Goal: Task Accomplishment & Management: Manage account settings

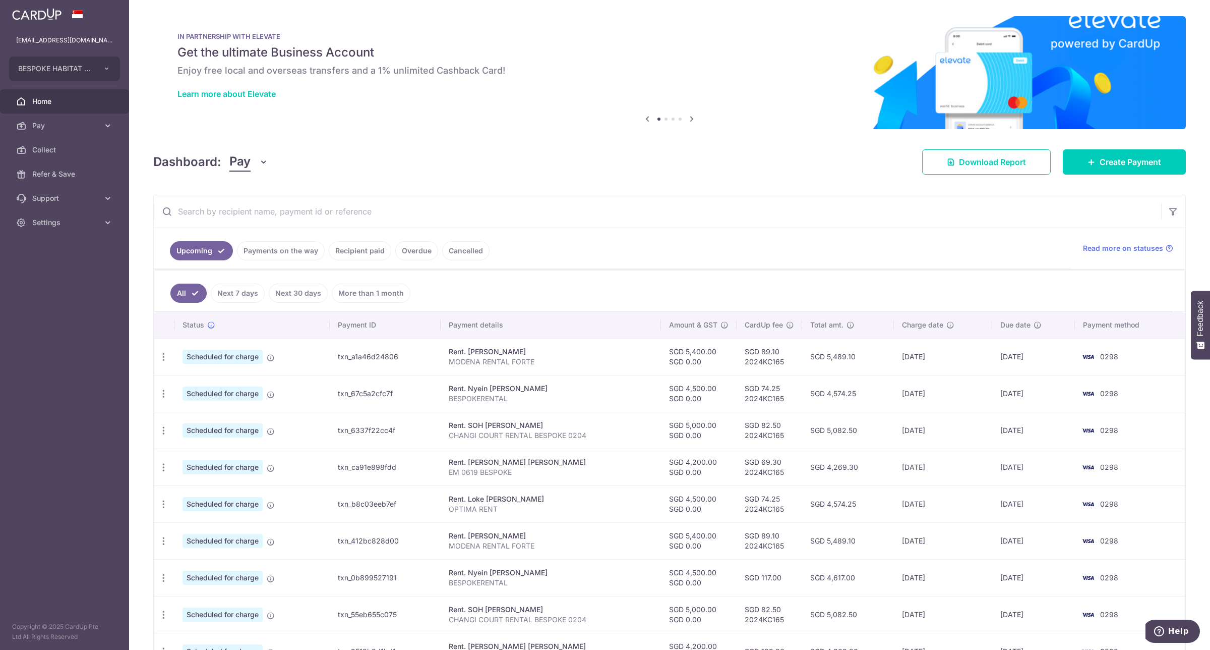
click at [724, 216] on input "text" at bounding box center [658, 211] width 1008 height 32
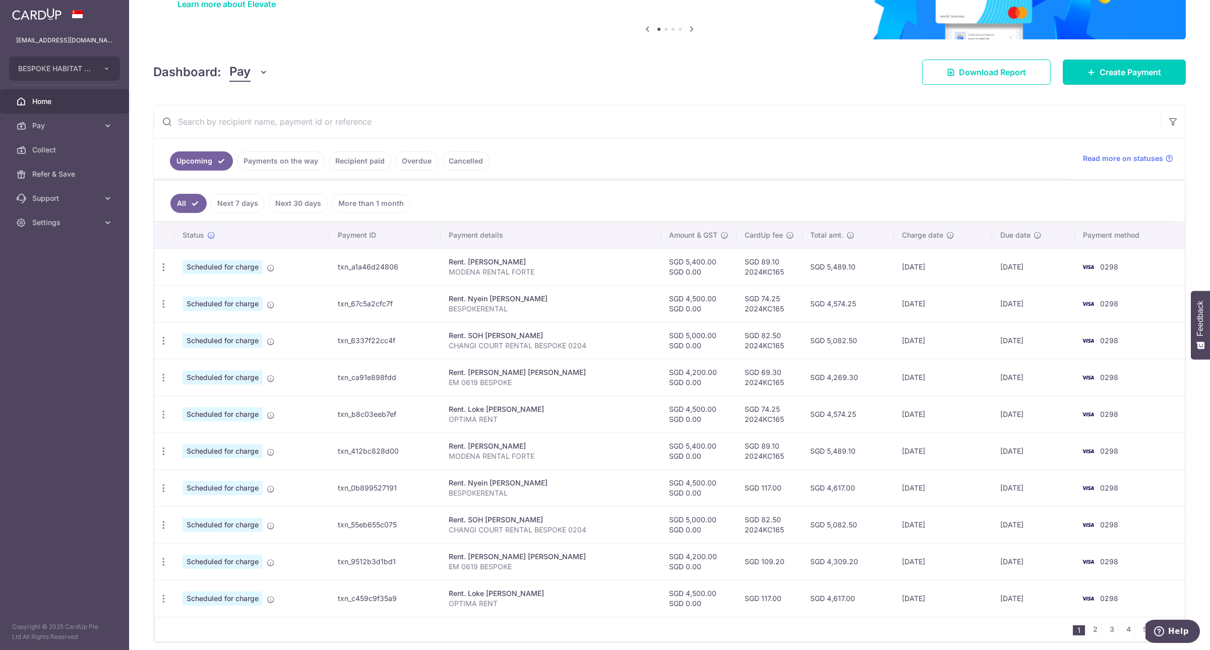
scroll to position [133, 0]
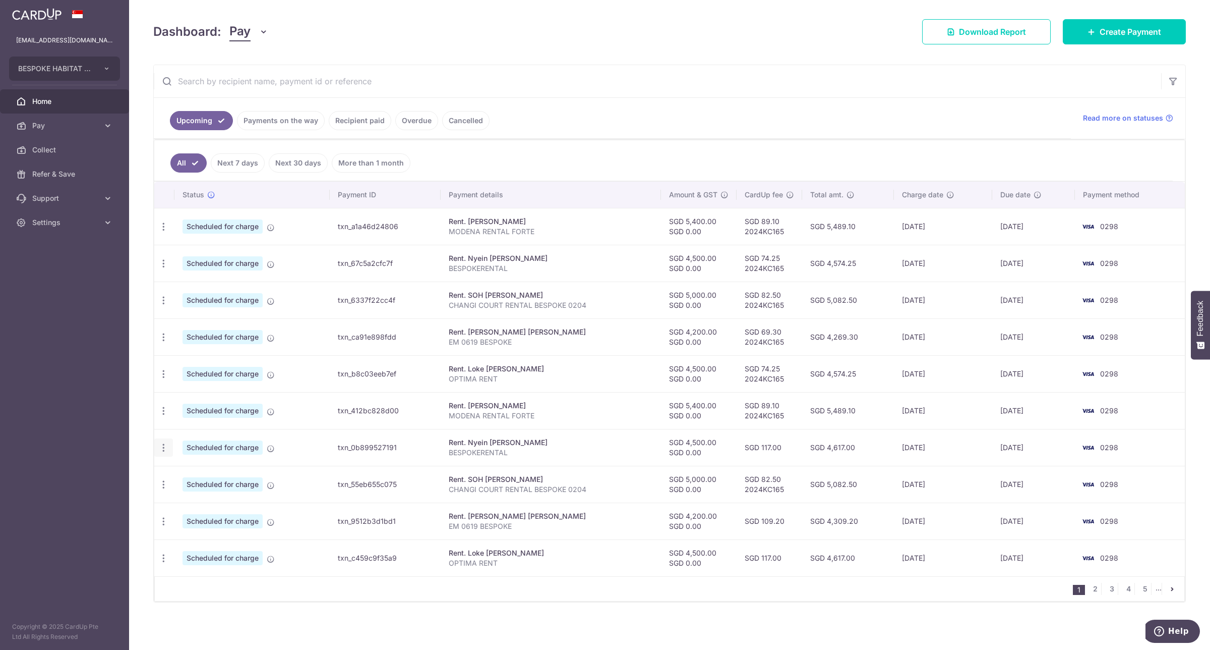
click at [160, 447] on icon "button" at bounding box center [163, 447] width 11 height 11
click at [208, 474] on span "Update payment" at bounding box center [217, 475] width 69 height 12
radio input "true"
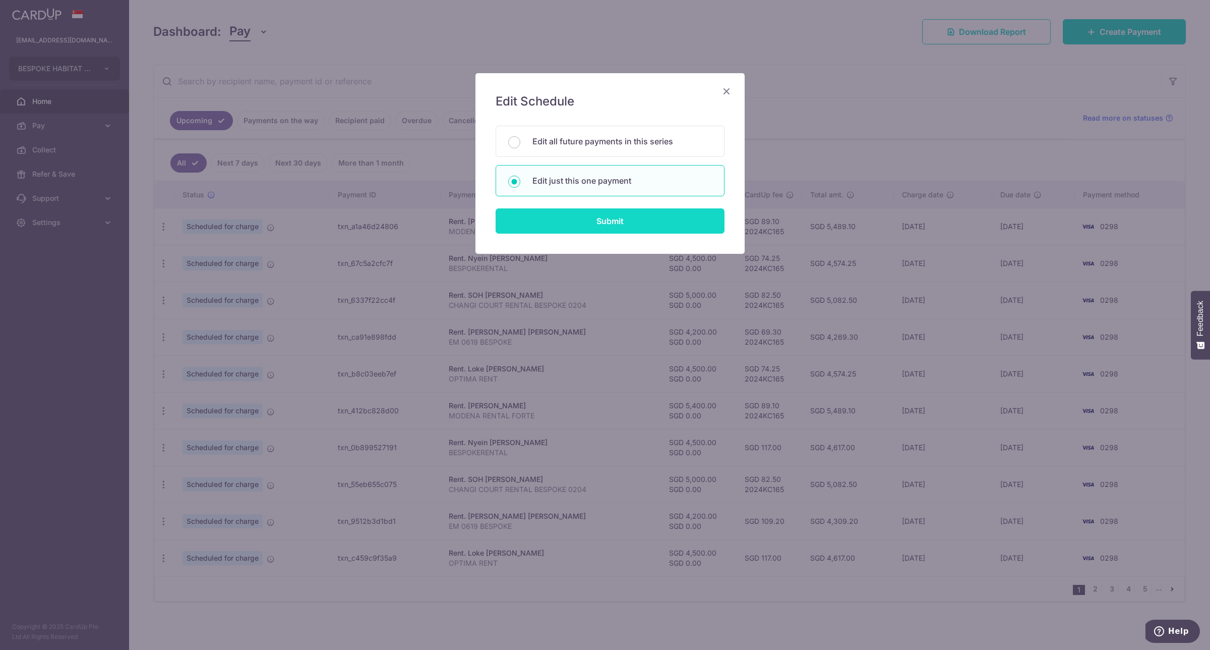
click at [616, 228] on input "Submit" at bounding box center [610, 220] width 229 height 25
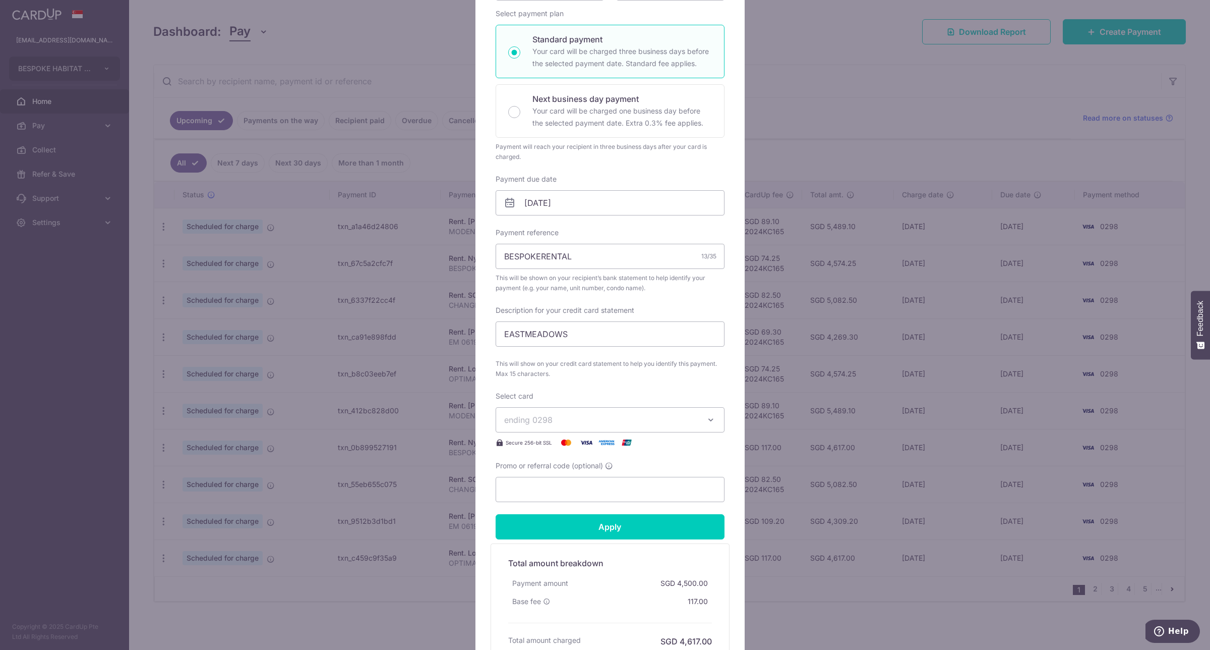
scroll to position [180, 0]
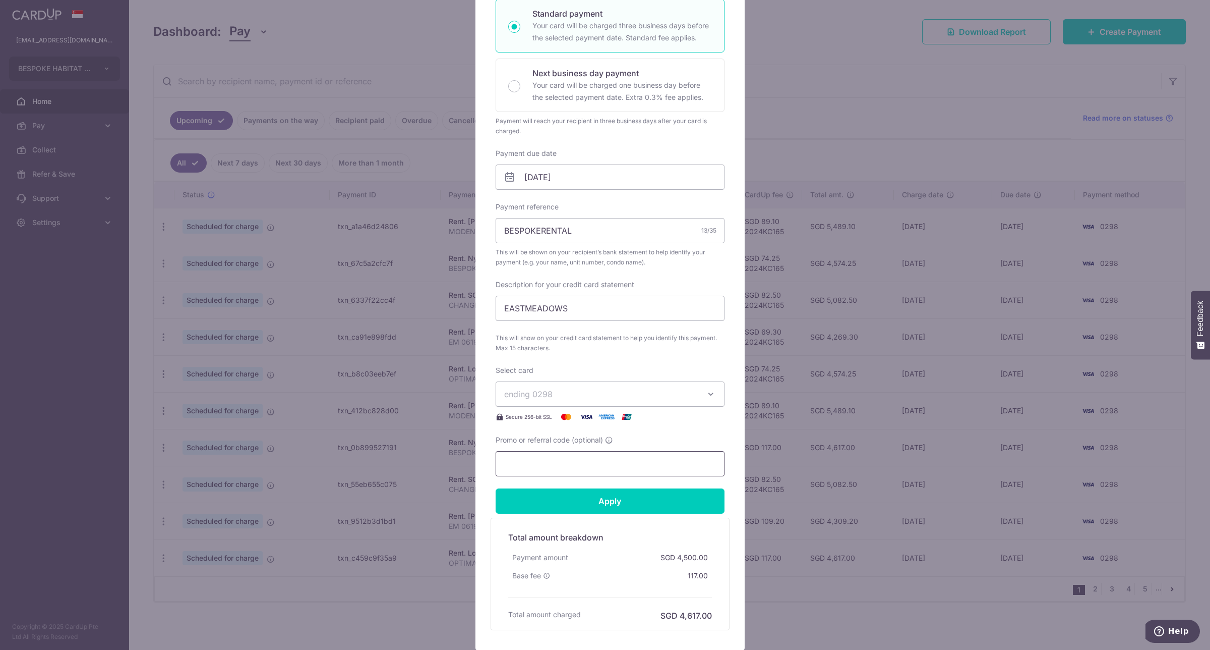
click at [650, 468] on input "Promo or referral code (optional)" at bounding box center [610, 463] width 229 height 25
type input "2024KC165"
click at [636, 495] on input "Apply" at bounding box center [610, 500] width 229 height 25
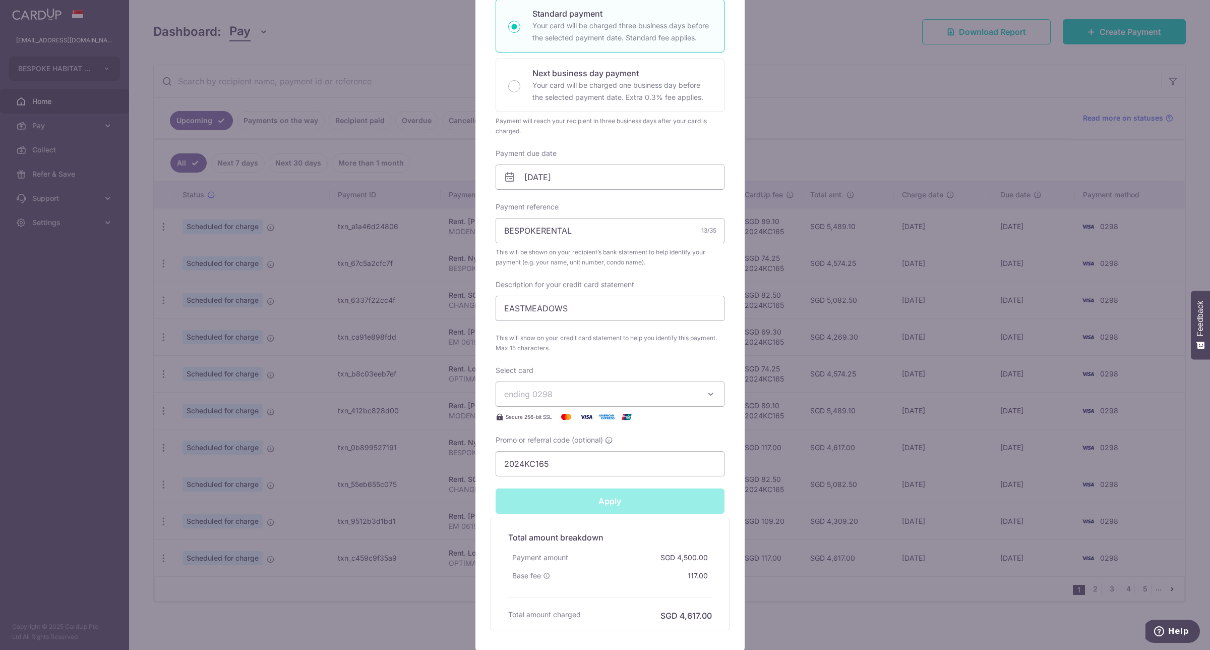
type input "Successfully Applied"
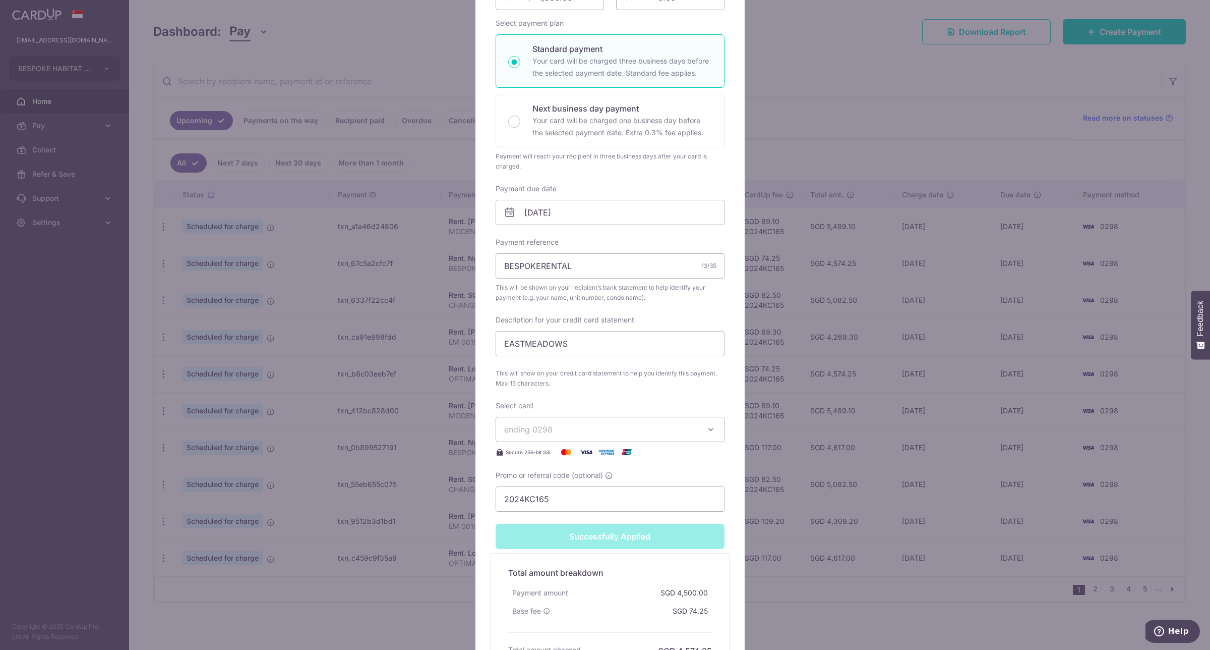
scroll to position [215, 0]
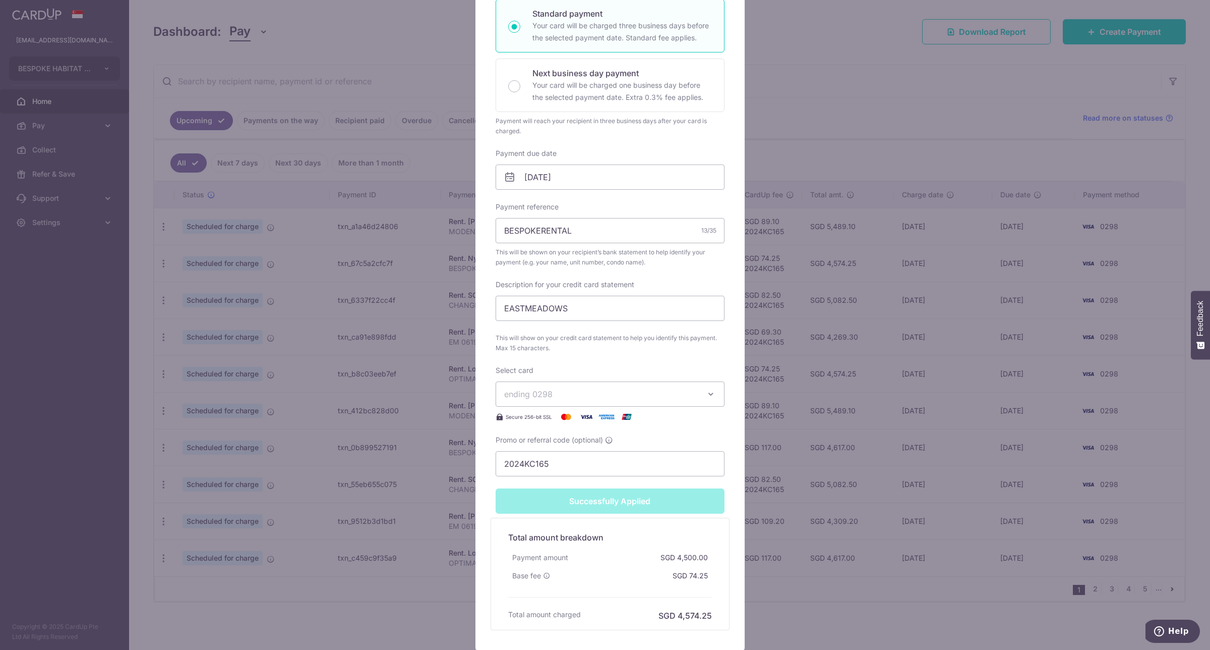
click at [855, 142] on div "Edit payment By clicking apply, you will make changes to all payments to Nyein …" at bounding box center [605, 325] width 1210 height 650
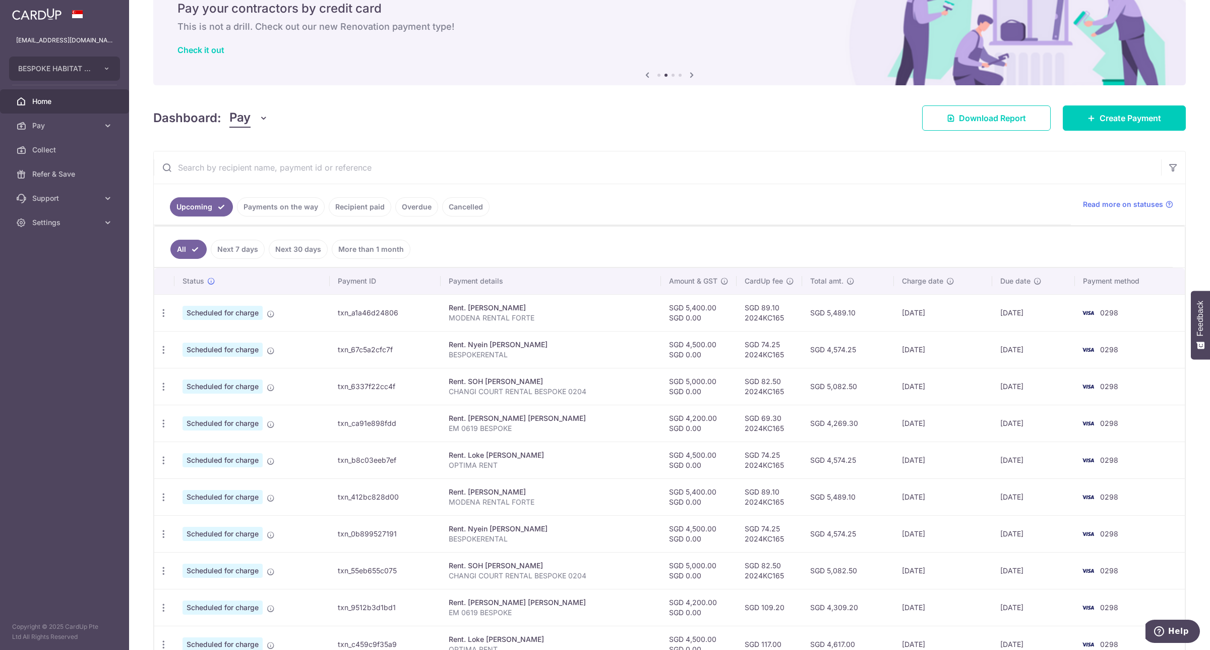
scroll to position [133, 0]
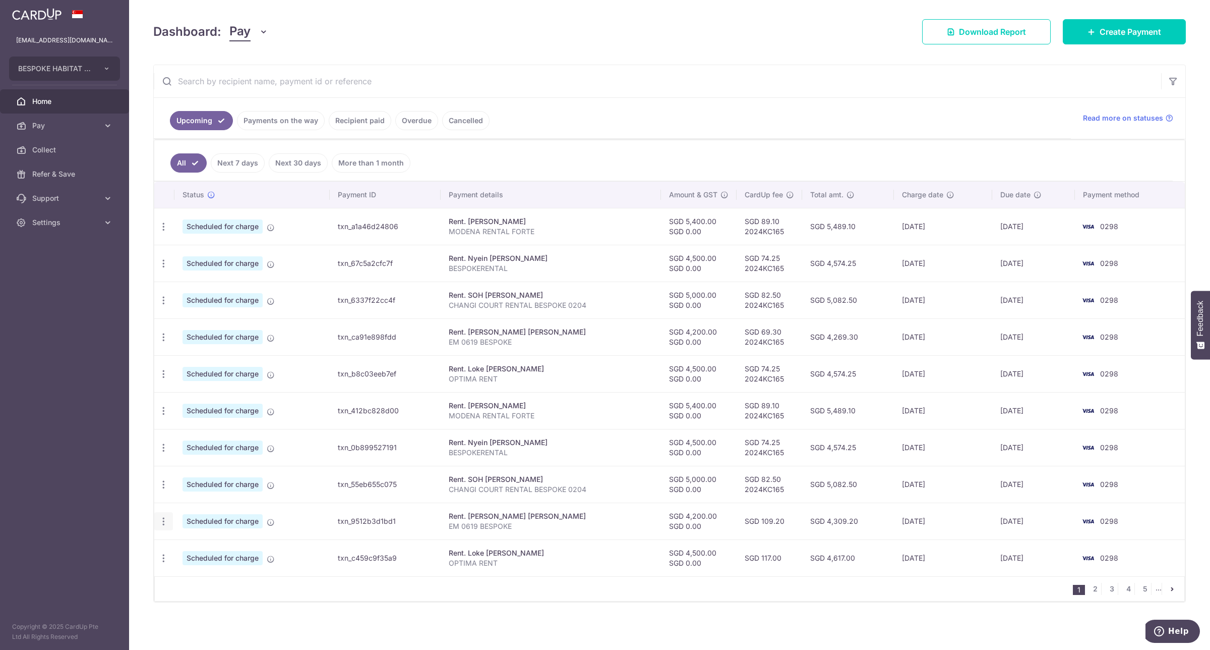
click at [166, 518] on icon "button" at bounding box center [163, 521] width 11 height 11
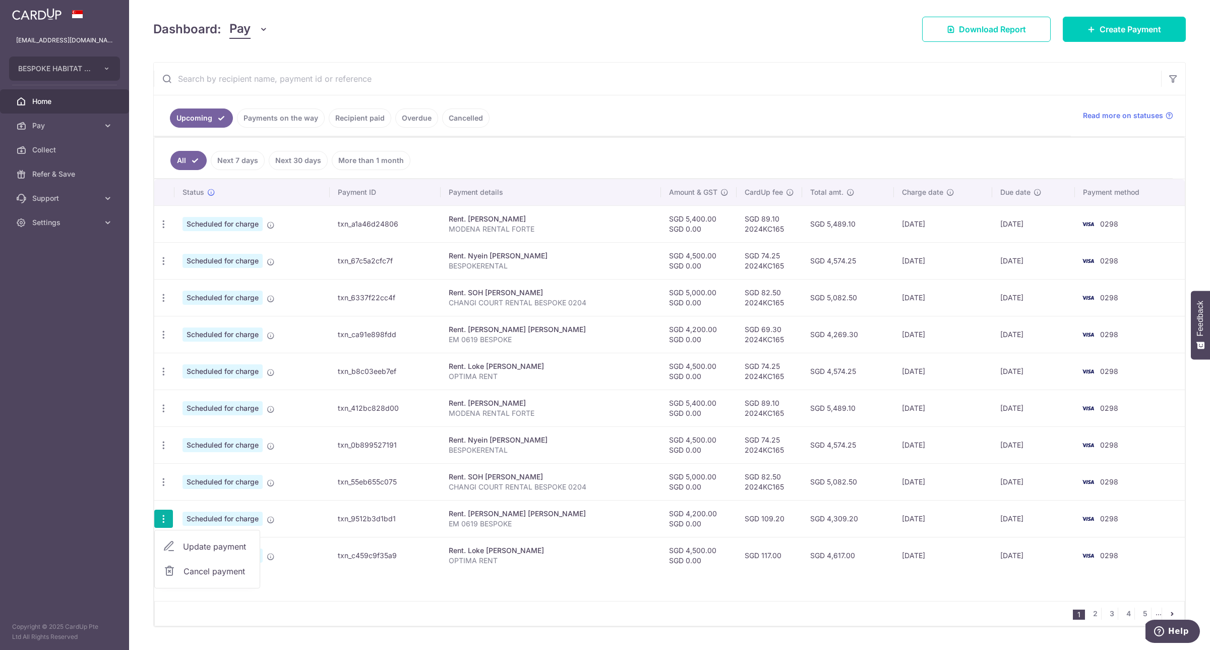
click at [211, 552] on span "Update payment" at bounding box center [217, 546] width 69 height 12
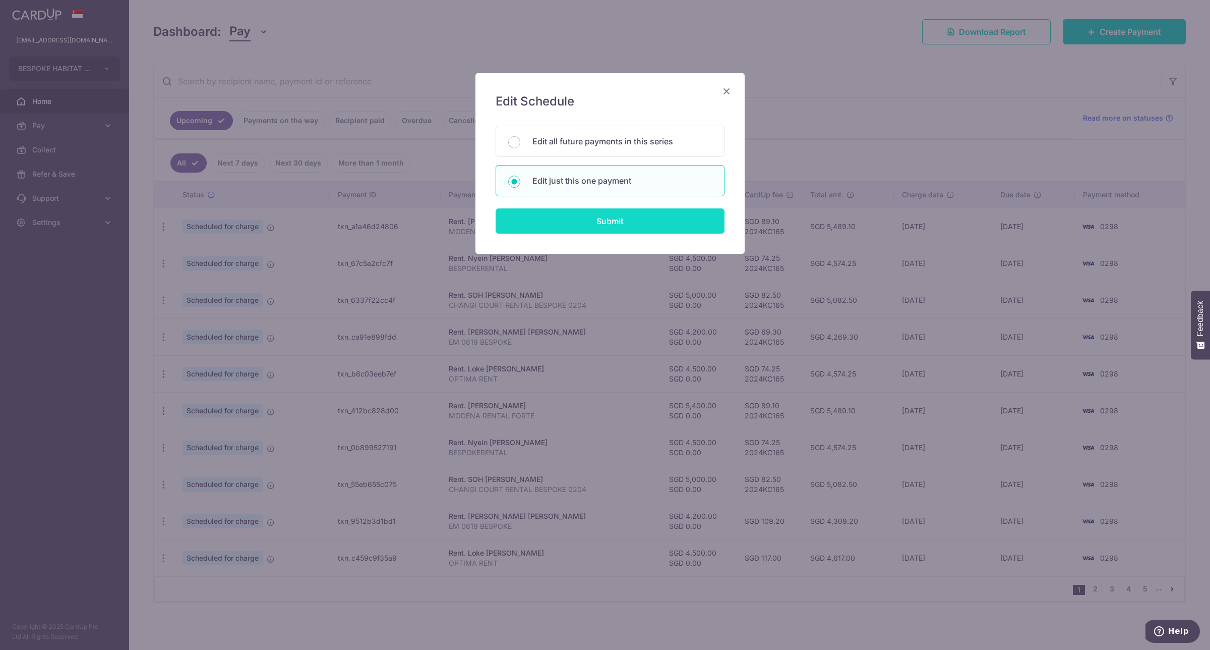
click at [639, 222] on input "Submit" at bounding box center [610, 220] width 229 height 25
radio input "true"
type input "4,200.00"
type input "0.00"
type input "[DATE]"
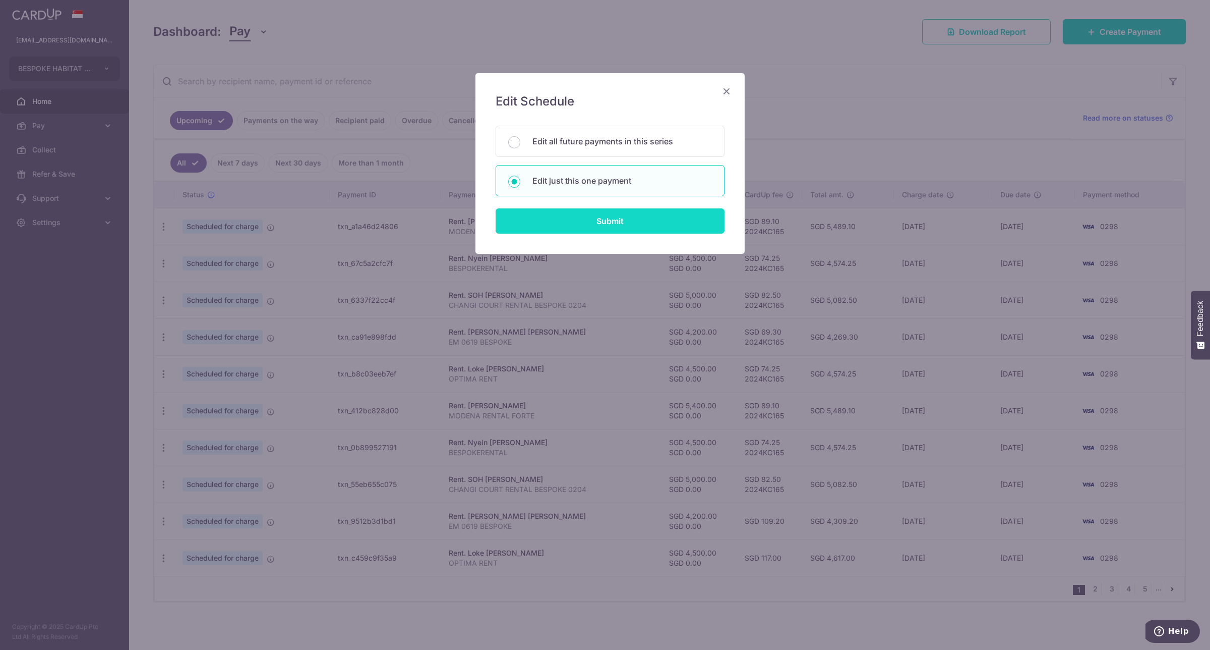
type input "EM 0619 BESPOKE"
type input "EM 0619 Rent"
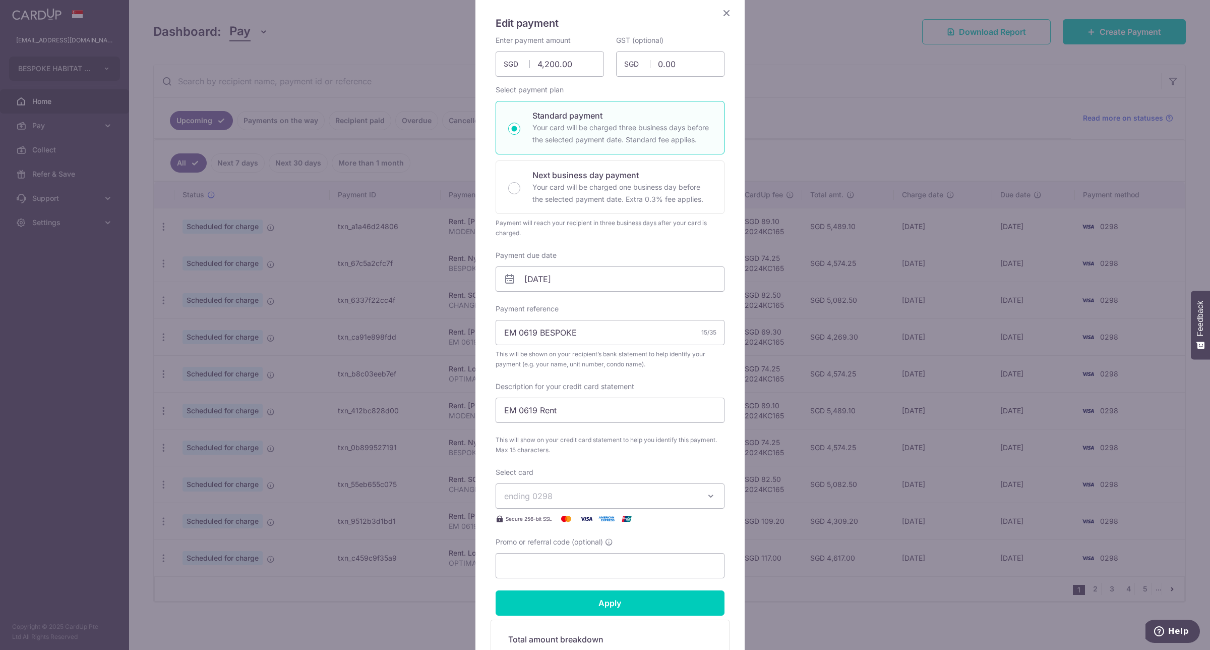
scroll to position [255, 0]
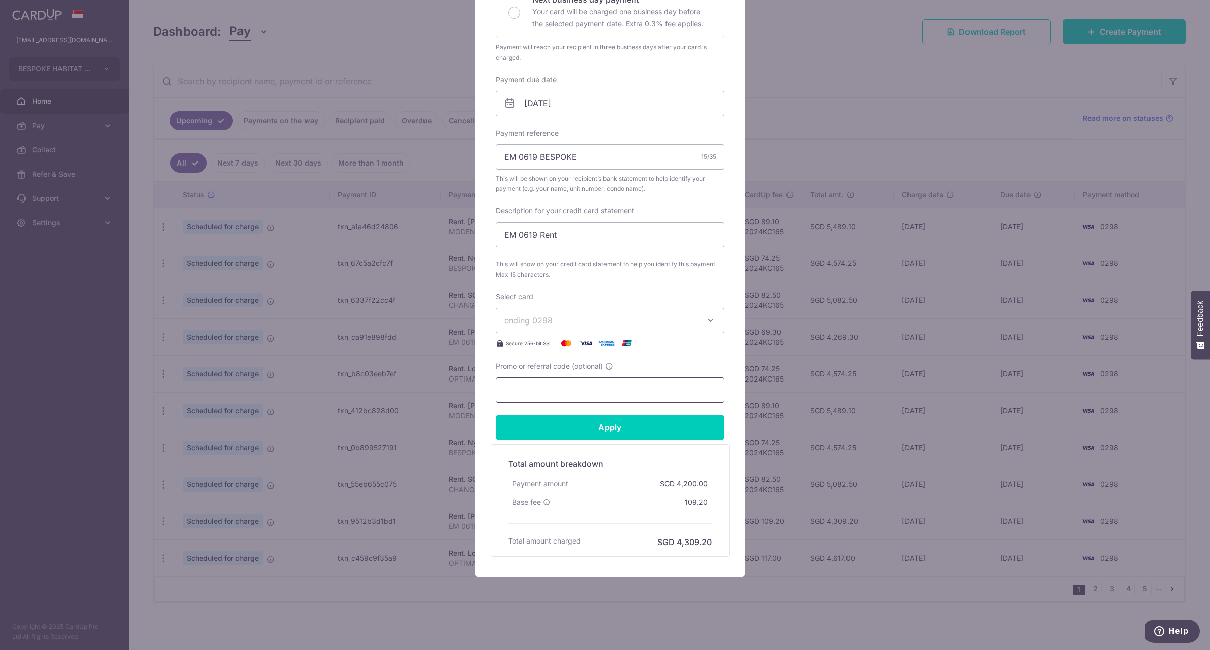
click at [634, 391] on input "Promo or referral code (optional)" at bounding box center [610, 389] width 229 height 25
type input "2024KC165"
click at [623, 431] on input "Apply" at bounding box center [610, 427] width 229 height 25
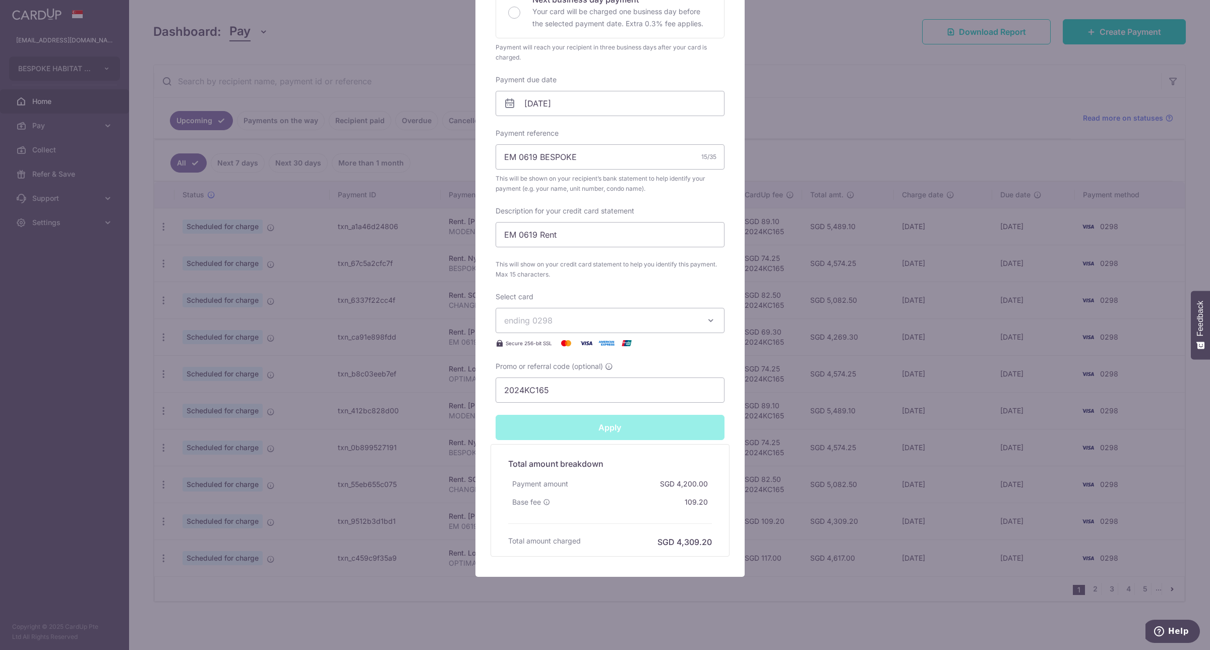
type input "Successfully Applied"
click at [770, 585] on div "Edit payment By clicking apply, you will make changes to all payments to Lim Ki…" at bounding box center [605, 325] width 1210 height 650
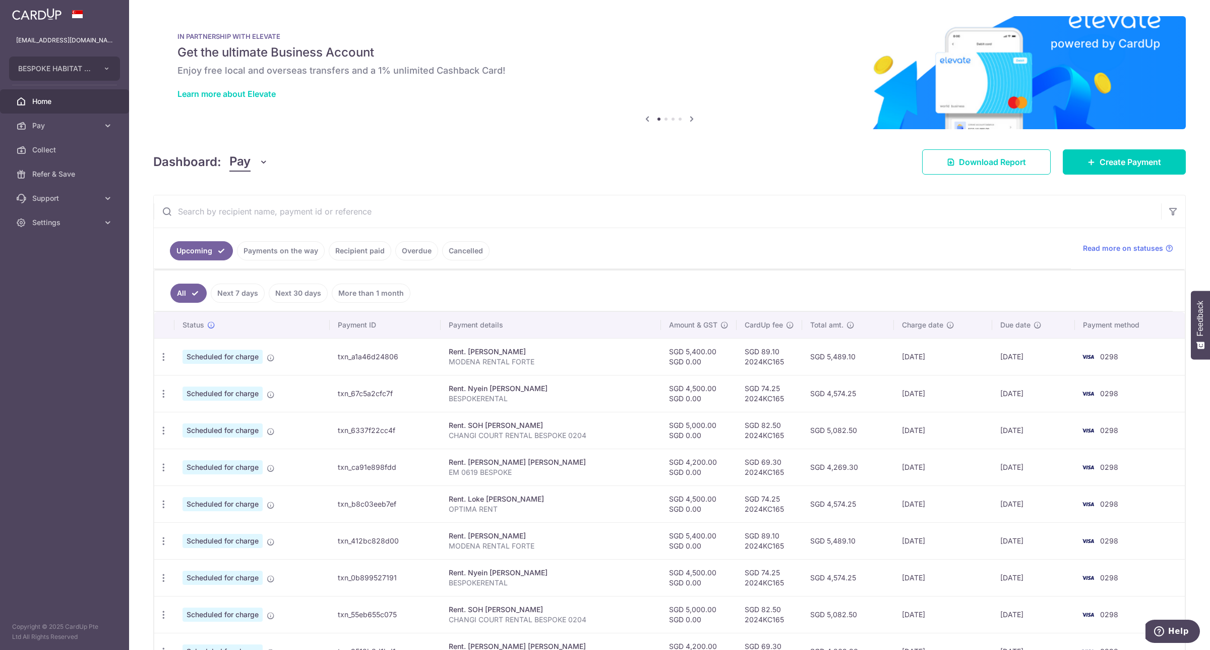
scroll to position [94, 0]
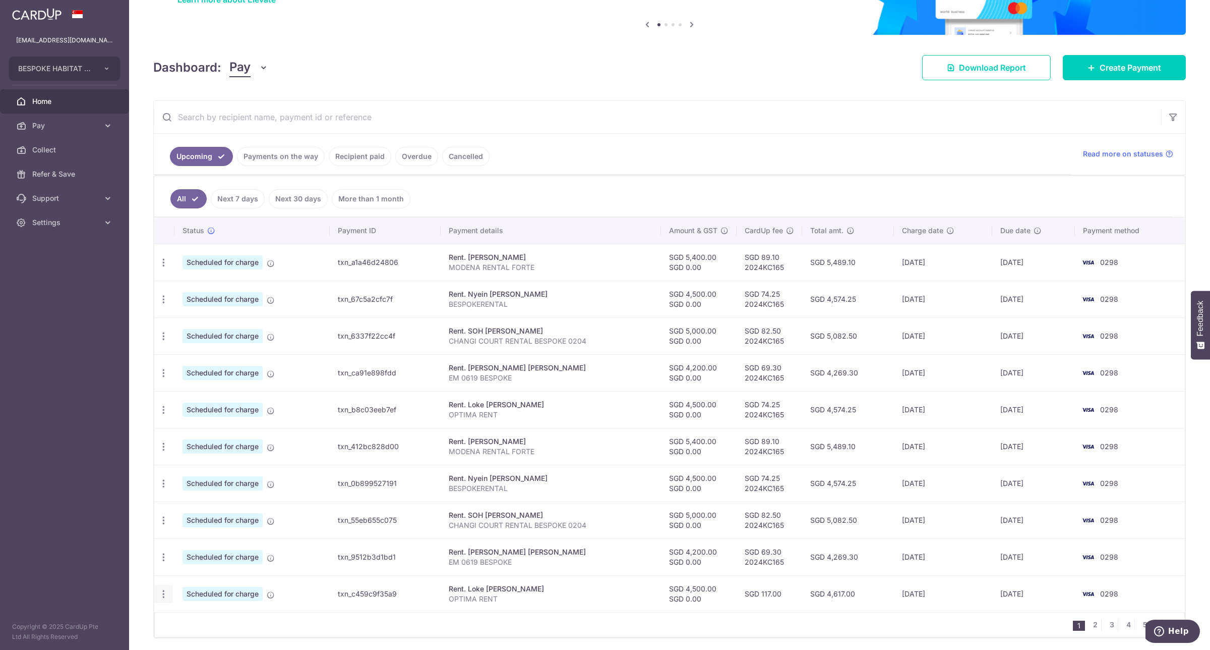
click at [162, 596] on icon "button" at bounding box center [163, 594] width 11 height 11
click at [208, 623] on span "Update payment" at bounding box center [217, 621] width 69 height 12
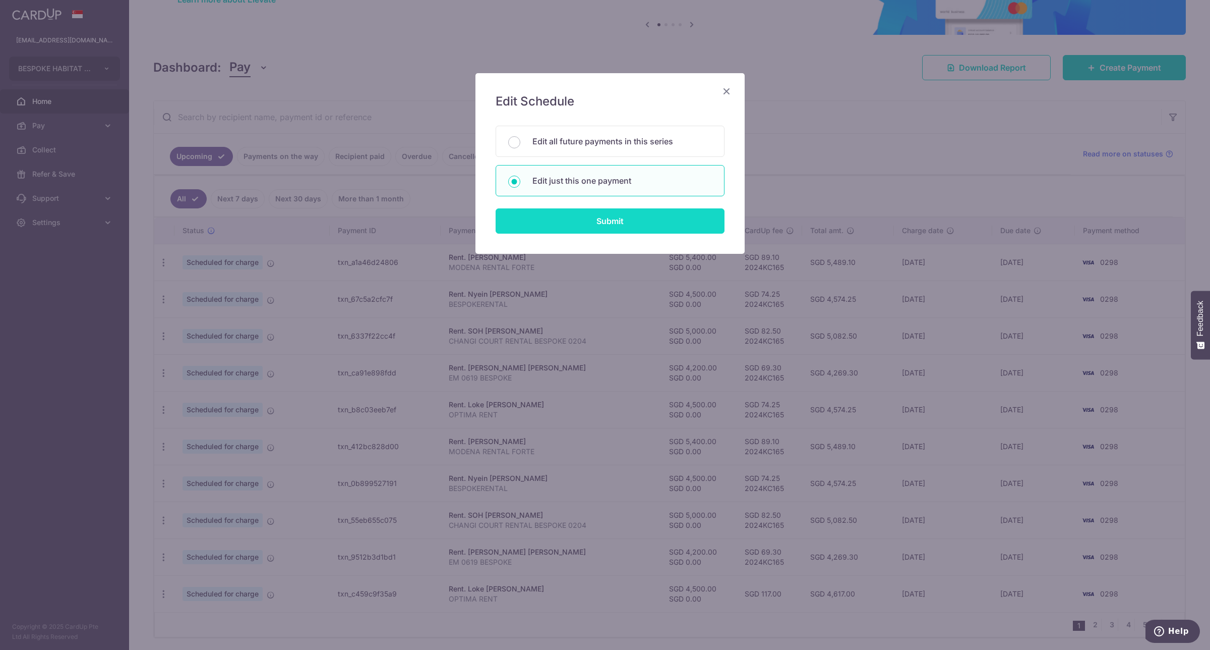
click at [691, 227] on input "Submit" at bounding box center [610, 220] width 229 height 25
radio input "true"
type input "4,500.00"
type input "0.00"
type input "[DATE]"
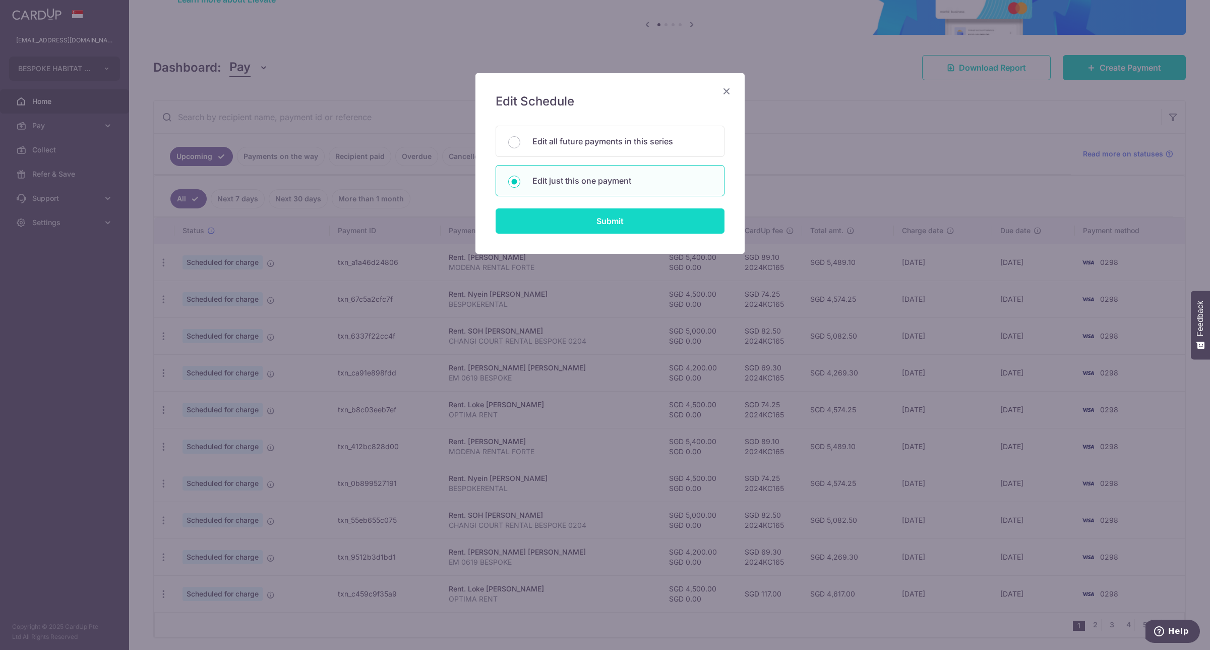
type input "OPTIMA RENT"
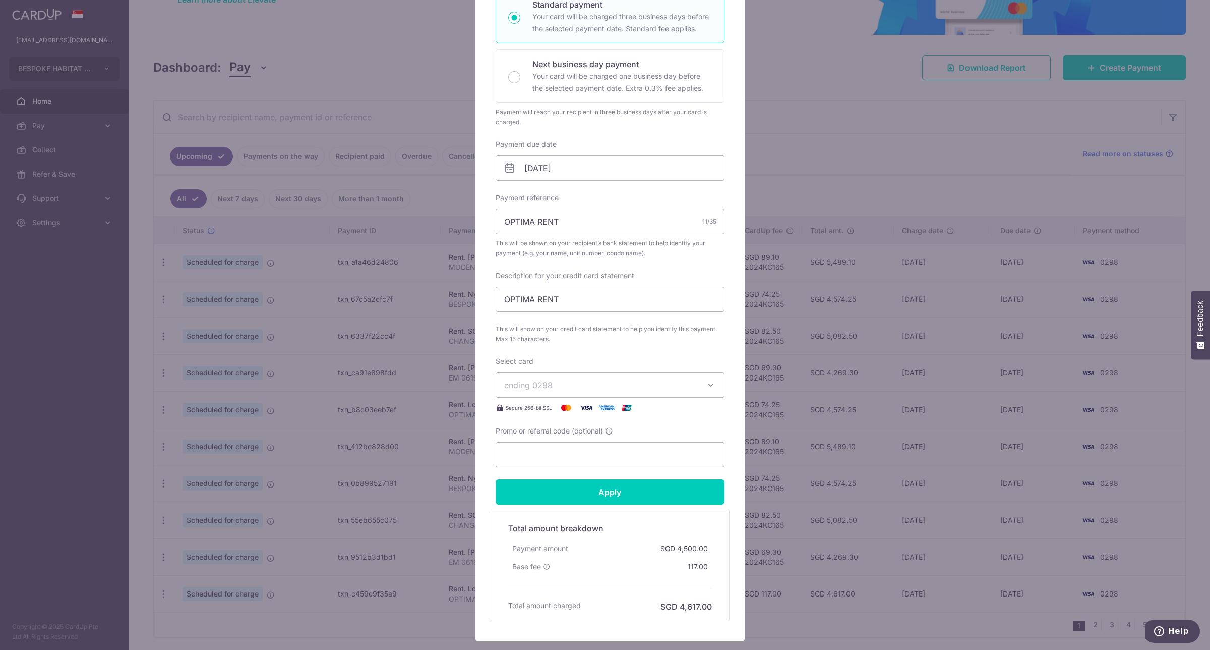
scroll to position [255, 0]
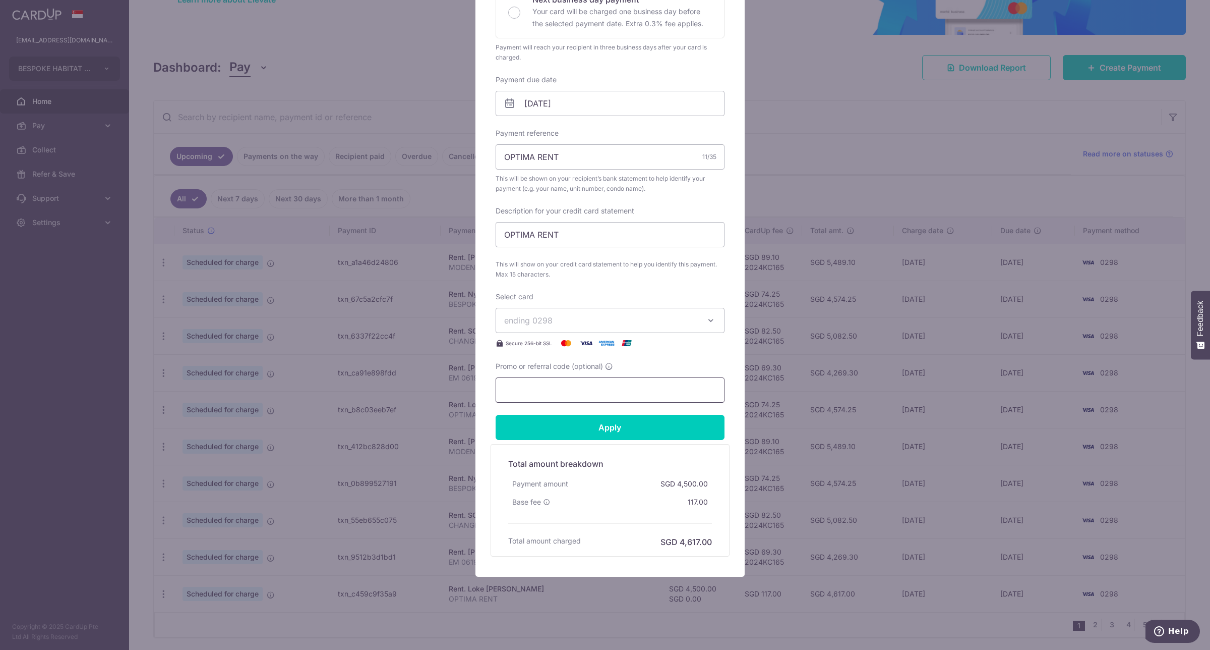
click at [628, 383] on input "Promo or referral code (optional)" at bounding box center [610, 389] width 229 height 25
type input "2024KC165"
click at [656, 426] on input "Apply" at bounding box center [610, 427] width 229 height 25
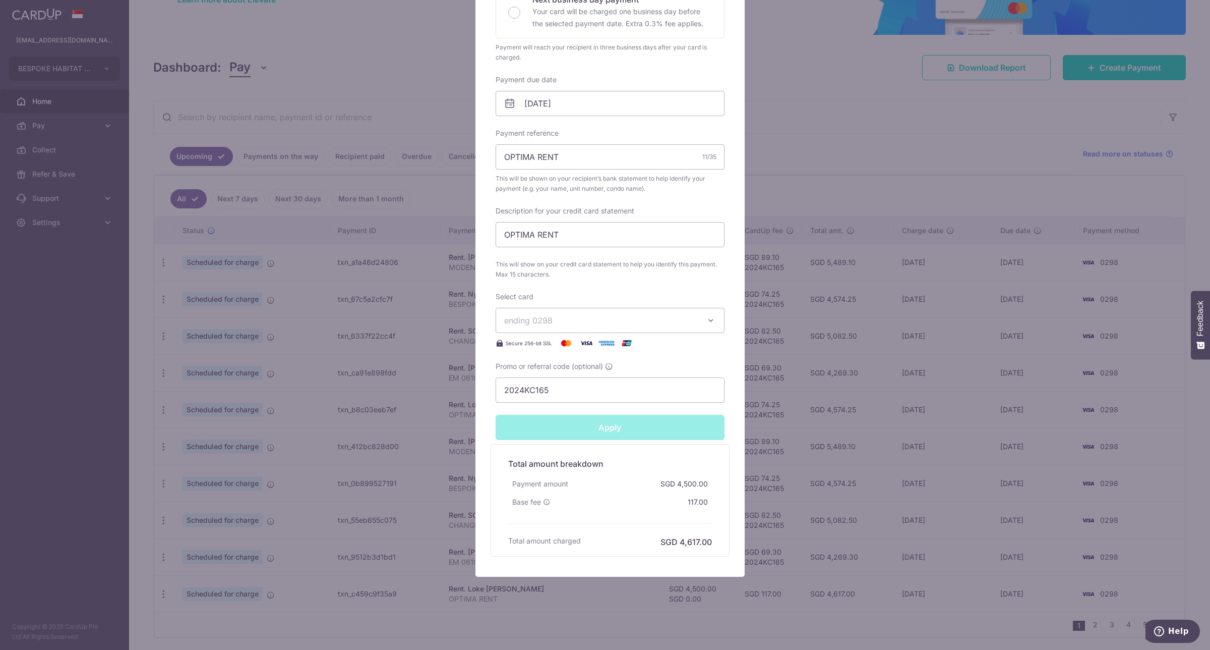
type input "Successfully Applied"
click at [928, 183] on div "Edit payment By clicking apply, you will make changes to all payments to Loke T…" at bounding box center [605, 325] width 1210 height 650
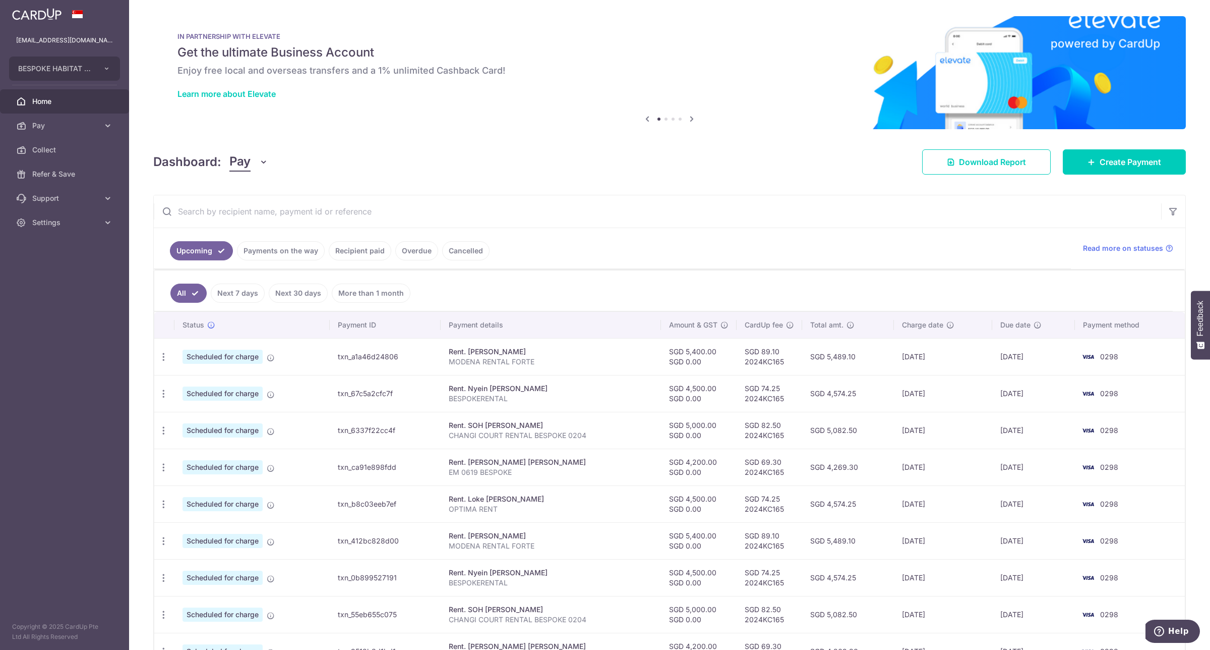
scroll to position [133, 0]
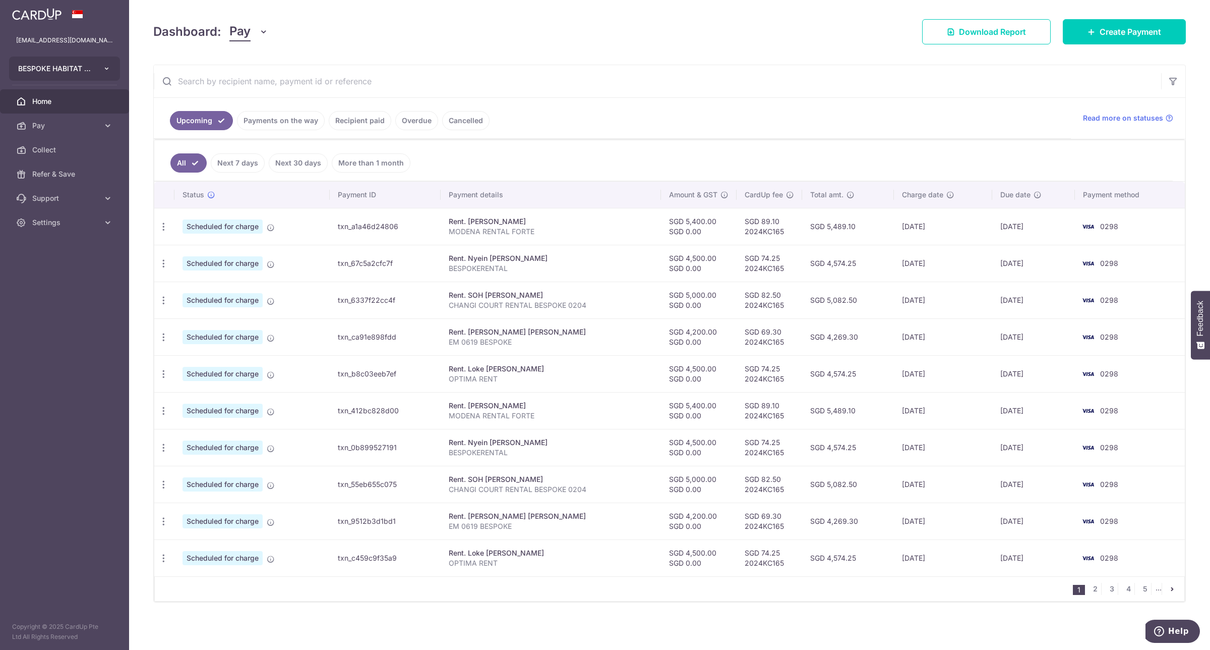
click at [106, 74] on button "BESPOKE HABITAT FORTE PTE. LTD." at bounding box center [64, 68] width 111 height 24
click at [76, 251] on aside "[EMAIL_ADDRESS][DOMAIN_NAME] BESPOKE HABITAT FORTE PTE. LTD. Add new company BE…" at bounding box center [64, 325] width 129 height 650
click at [86, 219] on span "Settings" at bounding box center [65, 222] width 67 height 10
click at [61, 268] on span "Logout" at bounding box center [65, 271] width 67 height 10
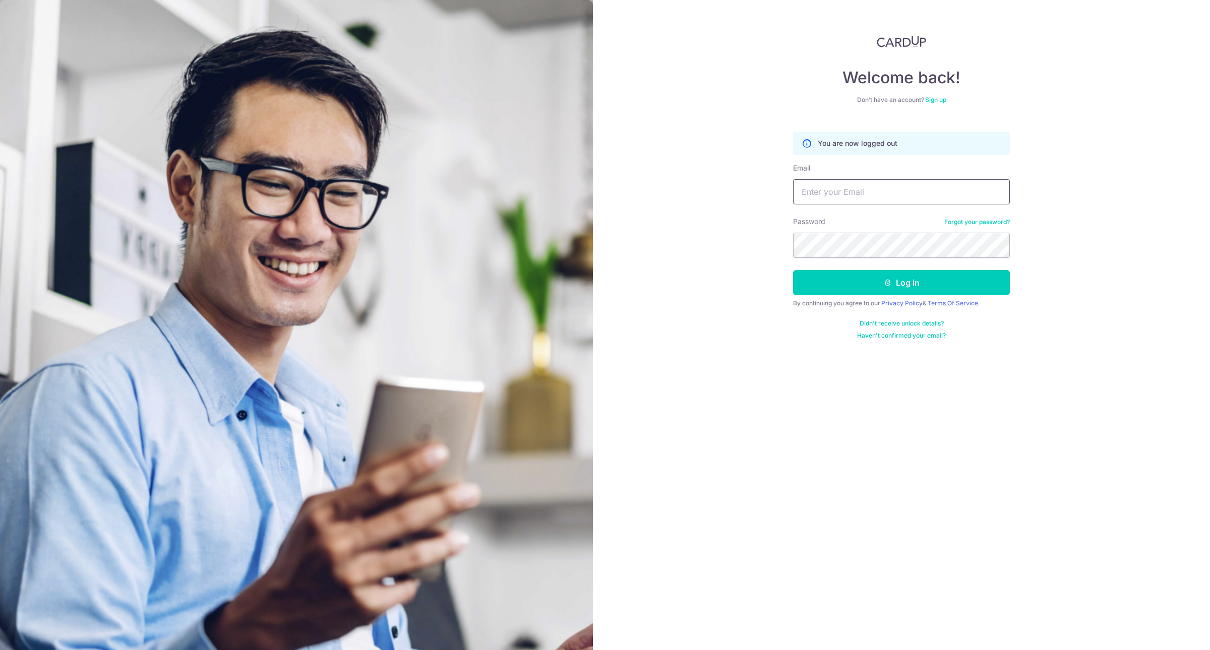
click at [854, 192] on input "Email" at bounding box center [901, 191] width 217 height 25
type input "[EMAIL_ADDRESS][DOMAIN_NAME]"
click at [916, 285] on button "Log in" at bounding box center [901, 282] width 217 height 25
